Goal: Task Accomplishment & Management: Manage account settings

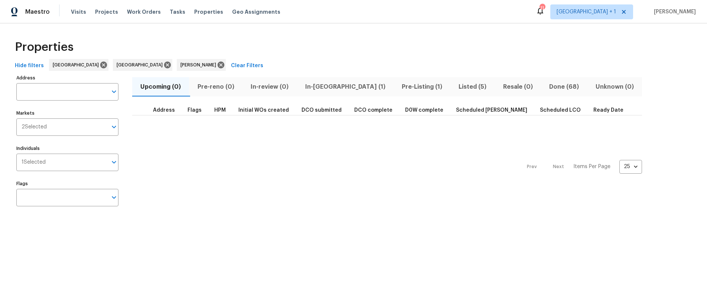
click at [318, 85] on span "In-reno (1)" at bounding box center [345, 87] width 88 height 10
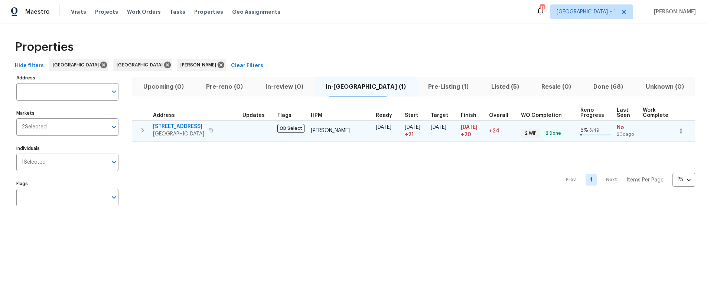
click at [187, 128] on span "2909 10th St Apt 4" at bounding box center [178, 126] width 51 height 7
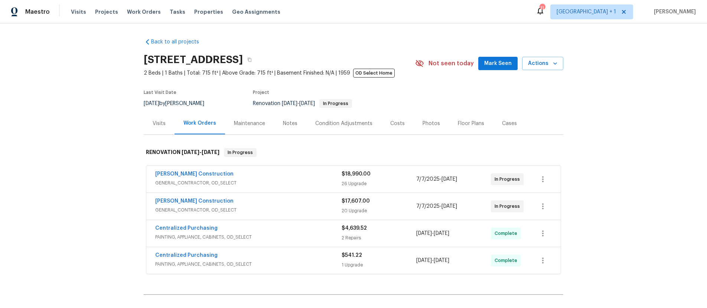
click at [283, 124] on div "Notes" at bounding box center [290, 123] width 14 height 7
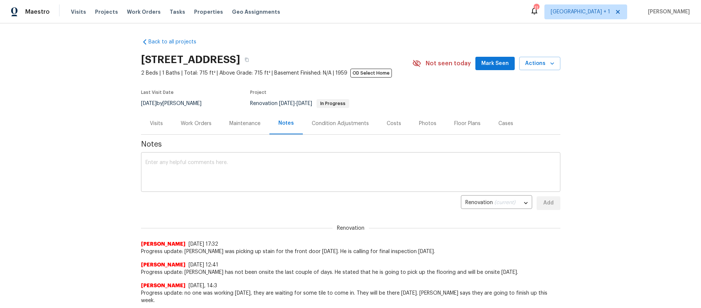
click at [156, 163] on textarea at bounding box center [351, 173] width 411 height 26
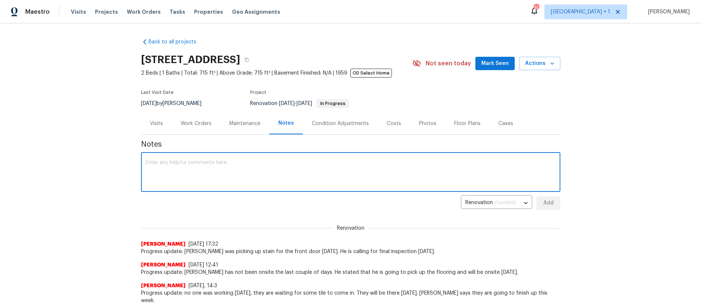
paste textarea "Progress update: So...Navarro called for final. He was told that the property i…"
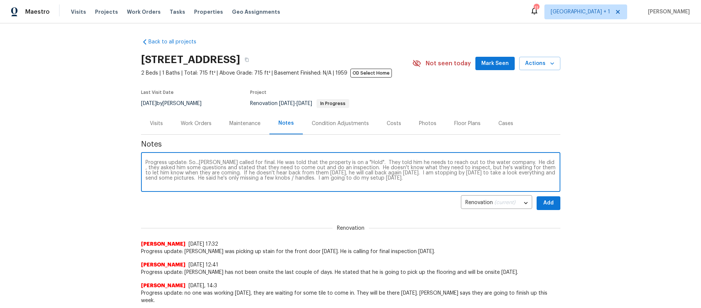
click at [411, 183] on textarea "Progress update: So...Navarro called for final. He was told that the property i…" at bounding box center [351, 173] width 411 height 26
click at [407, 180] on textarea "Progress update: So...Navarro called for final. He was told that the property i…" at bounding box center [351, 173] width 411 height 26
paste textarea "https://opendoor.slack.com/archives/C08TAUS6WCS/p1756851385009089"
type textarea "Progress update: So...Navarro called for final. He was told that the property i…"
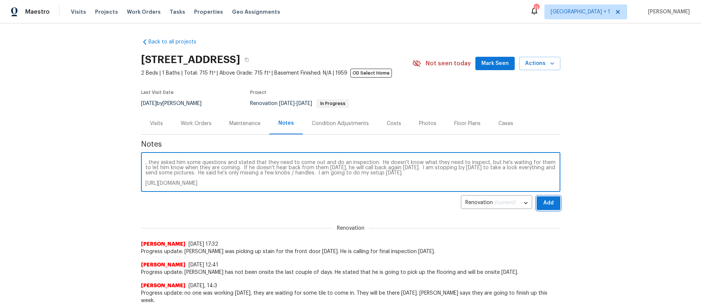
click at [543, 199] on span "Add" at bounding box center [549, 203] width 12 height 9
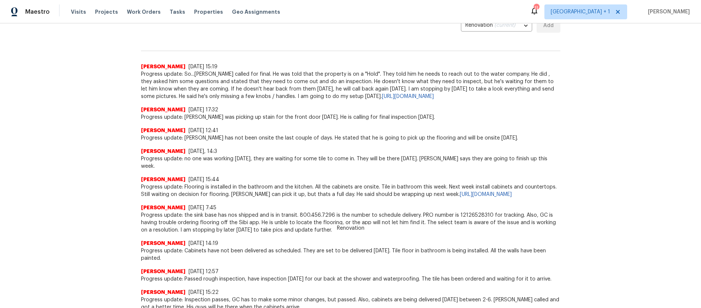
scroll to position [0, 0]
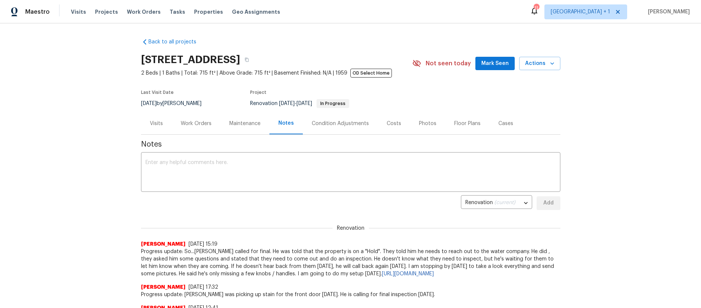
click at [69, 42] on div "Back to all projects 2909 10th St Apt 4, Santa Monica, CA 90405 2 Beds | 1 Bath…" at bounding box center [350, 165] width 701 height 285
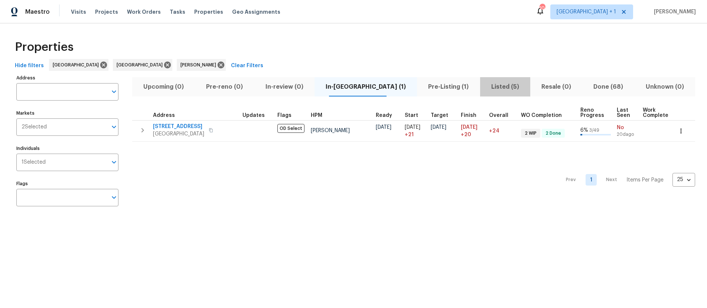
click at [484, 86] on span "Listed (5)" at bounding box center [504, 87] width 41 height 10
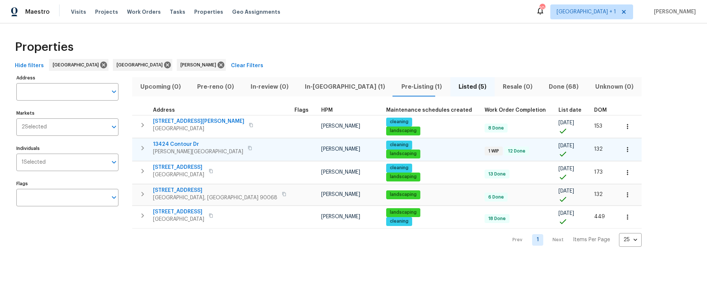
click at [236, 149] on div "13424 Contour Dr Sherman Oaks, CA 91423" at bounding box center [203, 148] width 101 height 15
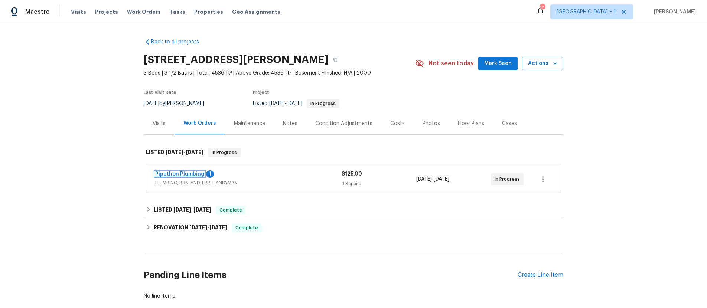
click at [181, 173] on link "Pipethon Plumbing" at bounding box center [179, 174] width 49 height 5
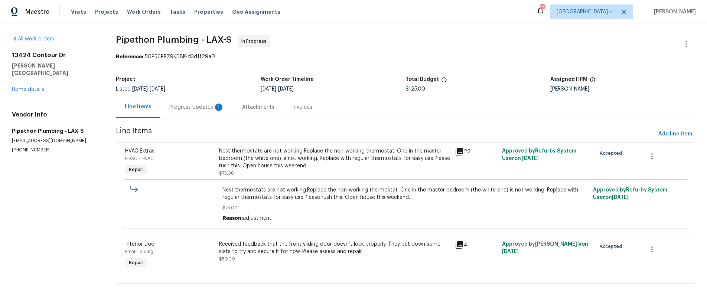
click at [203, 109] on div "Progress Updates 1" at bounding box center [196, 107] width 55 height 7
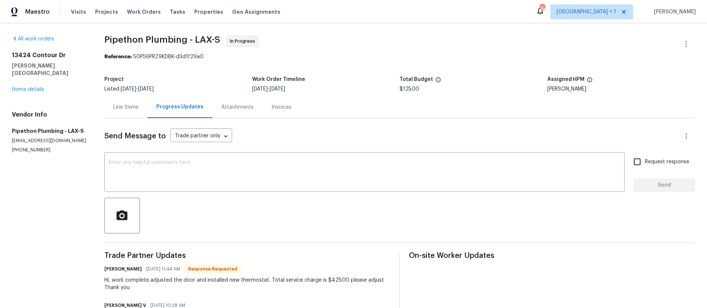
click at [131, 108] on div "Line Items" at bounding box center [125, 107] width 25 height 7
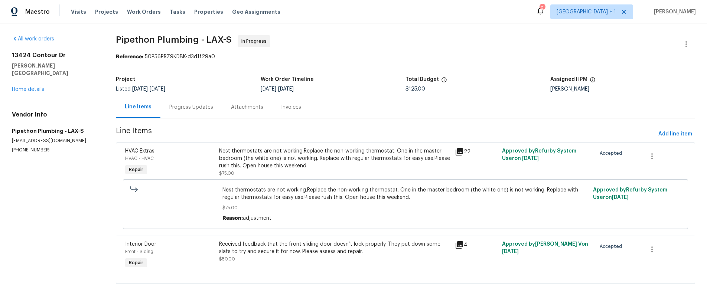
click at [460, 152] on div "22" at bounding box center [476, 151] width 43 height 9
click at [459, 153] on icon at bounding box center [458, 151] width 7 height 7
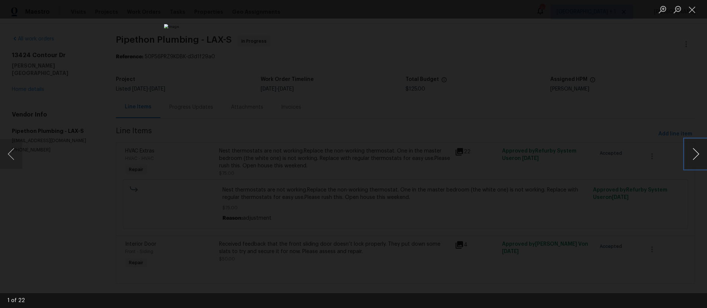
click at [699, 153] on button "Next image" at bounding box center [696, 154] width 22 height 30
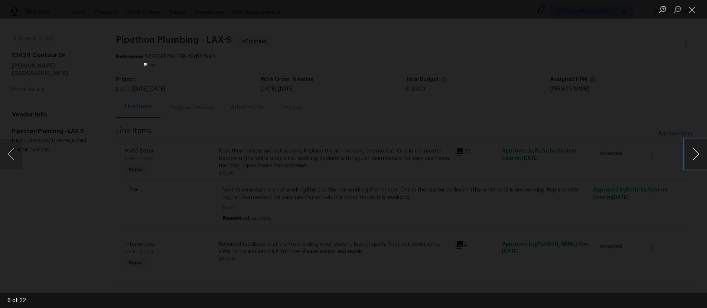
click at [699, 153] on button "Next image" at bounding box center [696, 154] width 22 height 30
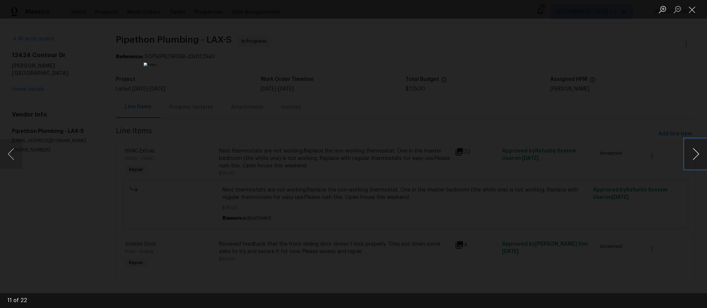
click at [699, 153] on button "Next image" at bounding box center [696, 154] width 22 height 30
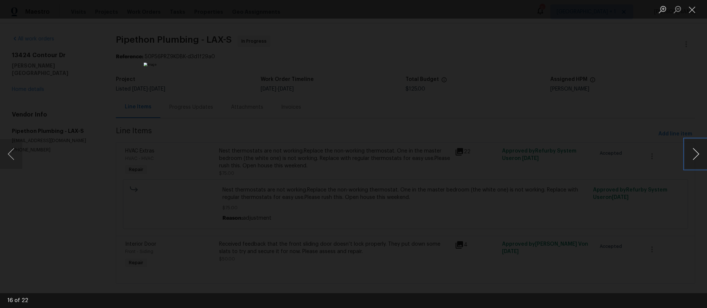
click at [699, 153] on button "Next image" at bounding box center [696, 154] width 22 height 30
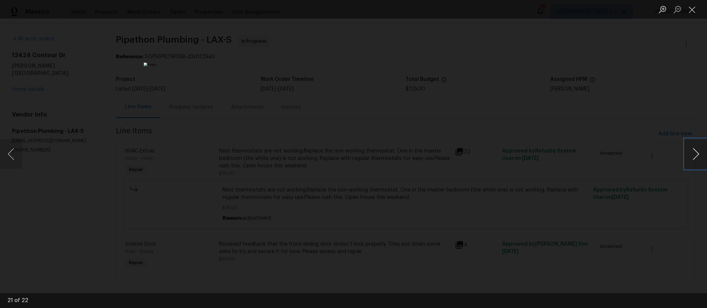
click at [699, 153] on button "Next image" at bounding box center [696, 154] width 22 height 30
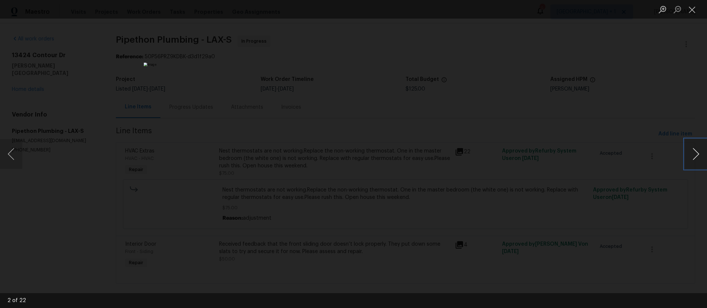
click at [699, 153] on button "Next image" at bounding box center [696, 154] width 22 height 30
click at [696, 10] on button "Close lightbox" at bounding box center [692, 9] width 15 height 13
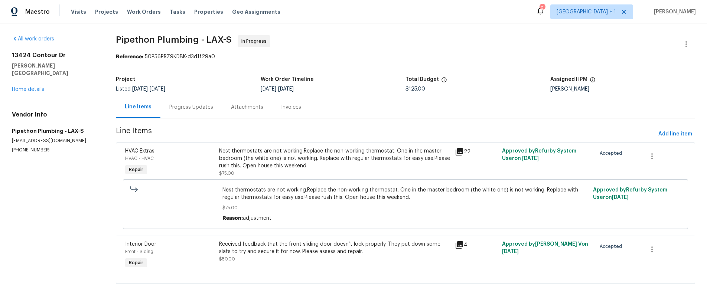
click at [457, 247] on icon at bounding box center [458, 244] width 7 height 7
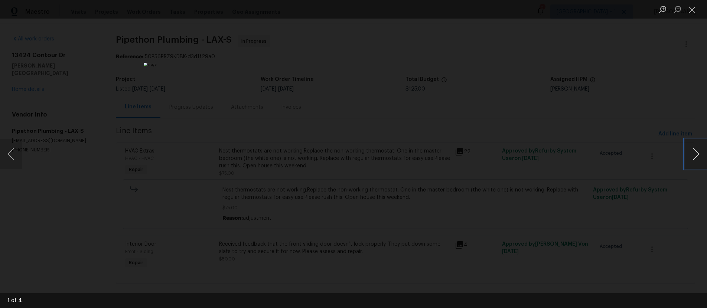
click at [689, 151] on button "Next image" at bounding box center [696, 154] width 22 height 30
click at [690, 9] on button "Close lightbox" at bounding box center [692, 9] width 15 height 13
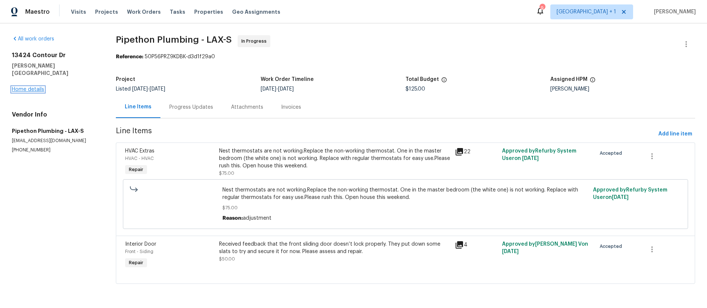
click at [27, 87] on link "Home details" at bounding box center [28, 89] width 32 height 5
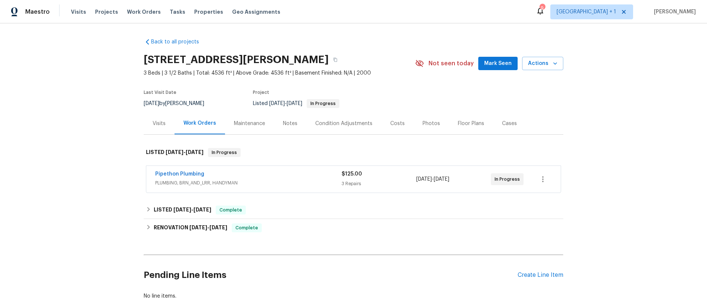
click at [29, 81] on div "Back to all projects 13424 Contour Dr, Sherman Oaks, CA 91423 3 Beds | 3 1/2 Ba…" at bounding box center [353, 165] width 707 height 285
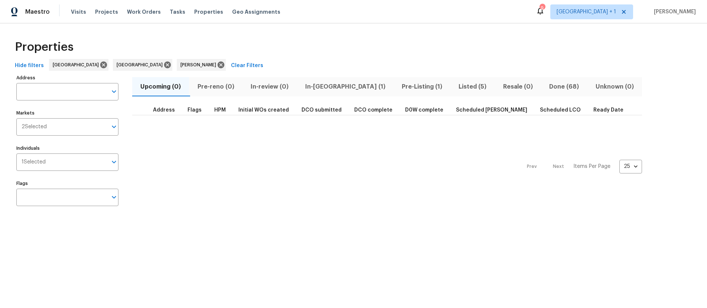
click at [479, 52] on div "Properties" at bounding box center [353, 47] width 683 height 24
click at [455, 87] on span "Listed (5)" at bounding box center [472, 87] width 35 height 10
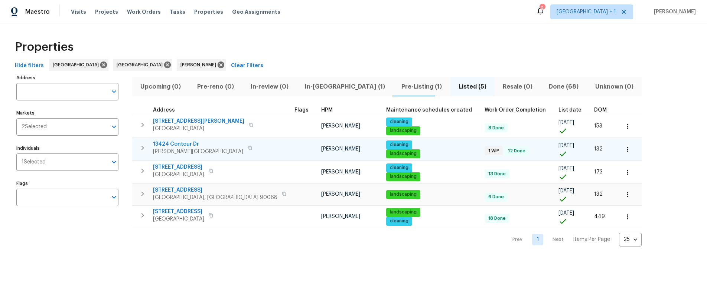
click at [178, 147] on span "13424 Contour Dr" at bounding box center [198, 144] width 90 height 7
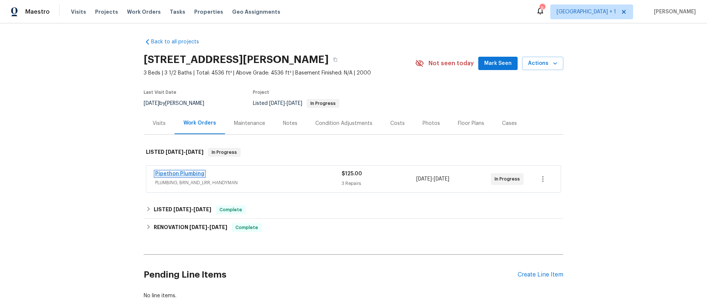
click at [169, 173] on link "Pipethon Plumbing" at bounding box center [179, 174] width 49 height 5
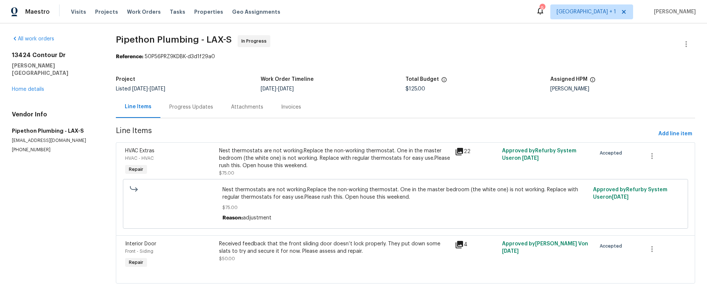
click at [455, 151] on icon at bounding box center [458, 151] width 7 height 7
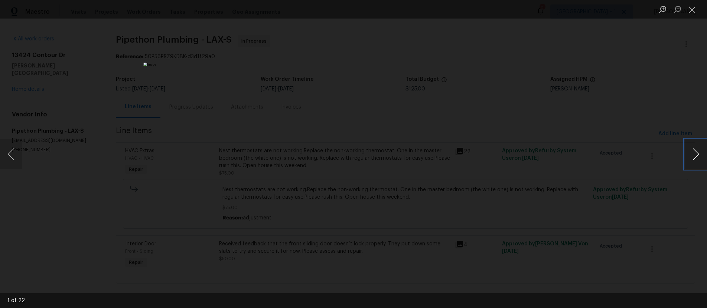
click at [695, 157] on button "Next image" at bounding box center [696, 155] width 22 height 30
click at [688, 12] on button "Close lightbox" at bounding box center [692, 9] width 15 height 13
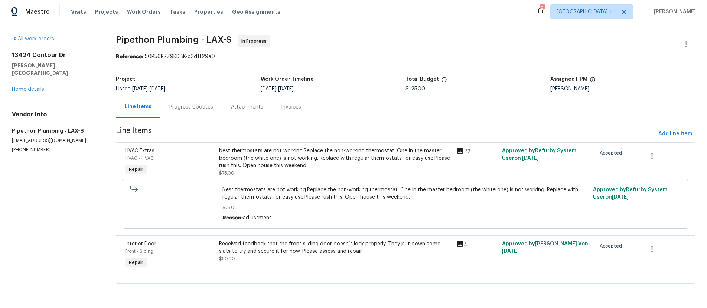
click at [420, 39] on span "Pipethon Plumbing - LAX-S In Progress" at bounding box center [396, 44] width 561 height 18
click at [176, 106] on div "Progress Updates" at bounding box center [191, 107] width 44 height 7
